Goal: Transaction & Acquisition: Purchase product/service

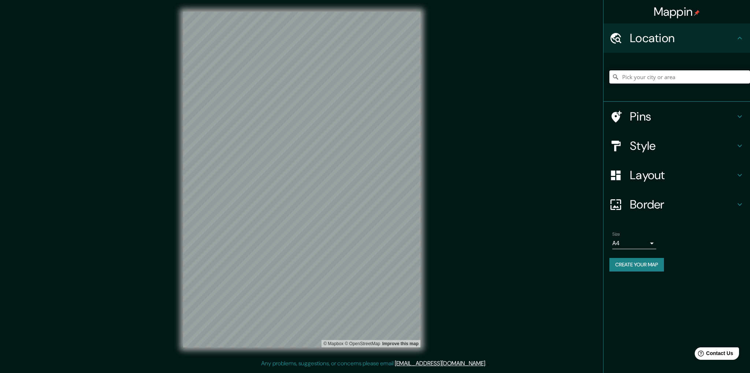
click at [652, 78] on input "Pick your city or area" at bounding box center [679, 76] width 141 height 13
type input "[GEOGRAPHIC_DATA], provincia de [GEOGRAPHIC_DATA], [GEOGRAPHIC_DATA]"
click at [651, 266] on button "Create your map" at bounding box center [636, 265] width 55 height 14
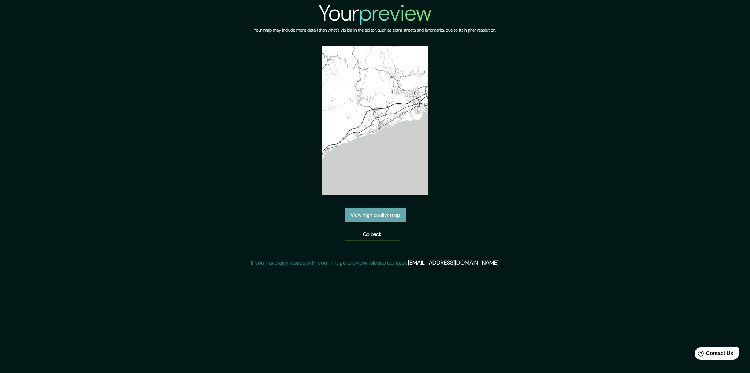
click at [365, 211] on link "View high quality map" at bounding box center [375, 215] width 61 height 14
